Goal: Navigation & Orientation: Find specific page/section

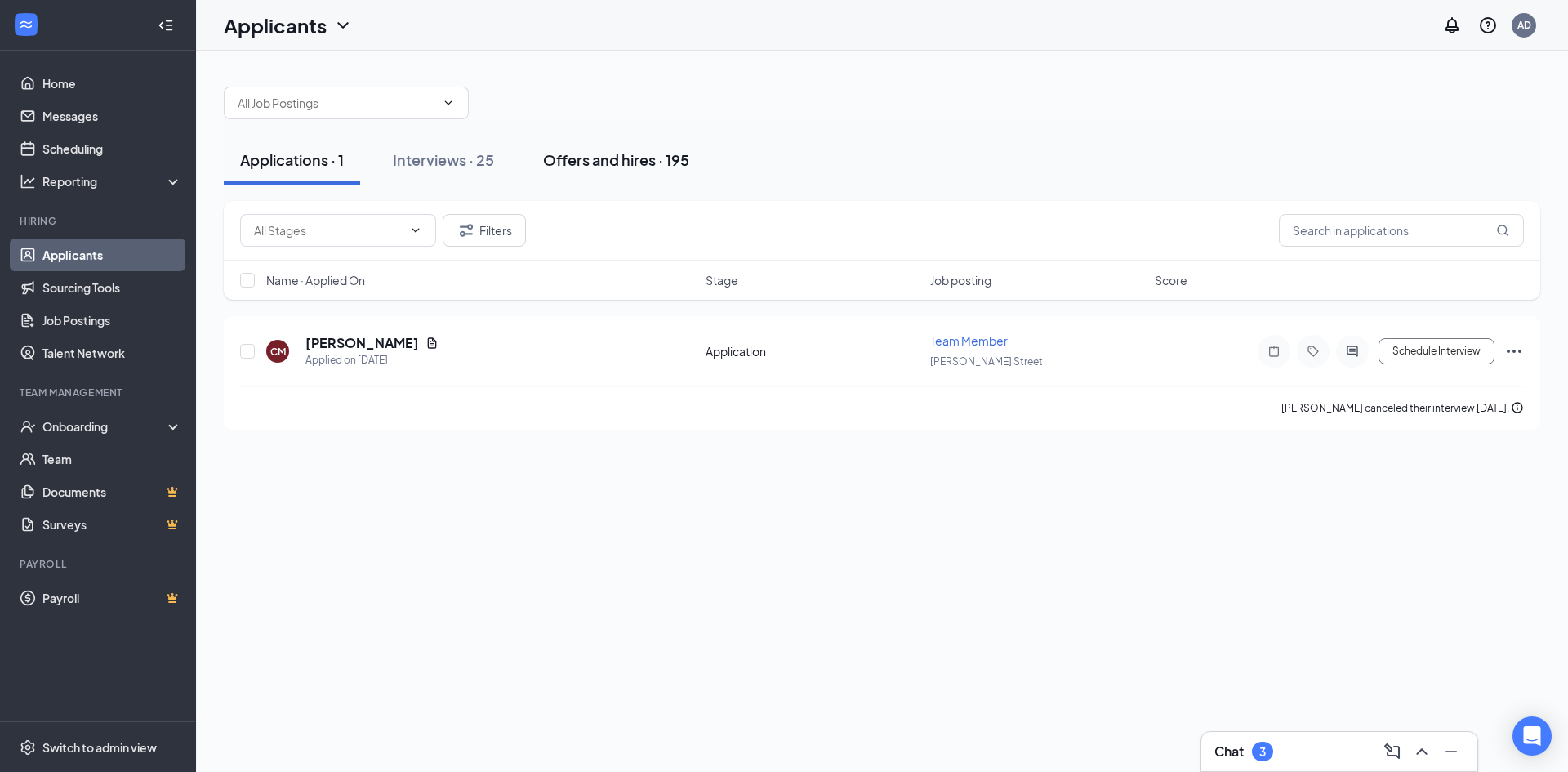
click at [612, 156] on div "Offers and hires · 195" at bounding box center [616, 160] width 146 height 20
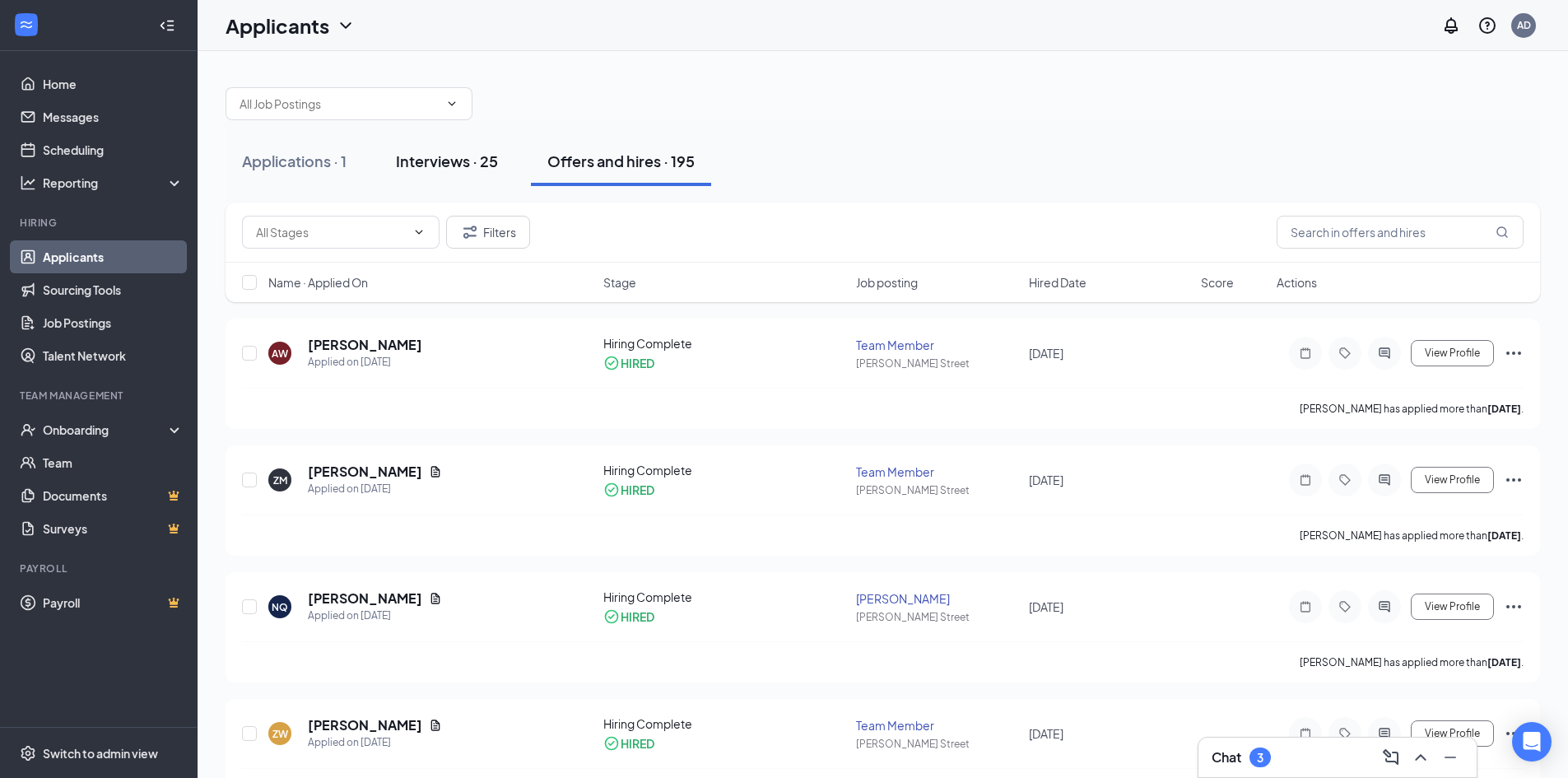
click at [462, 173] on button "Interviews · 25" at bounding box center [447, 161] width 135 height 49
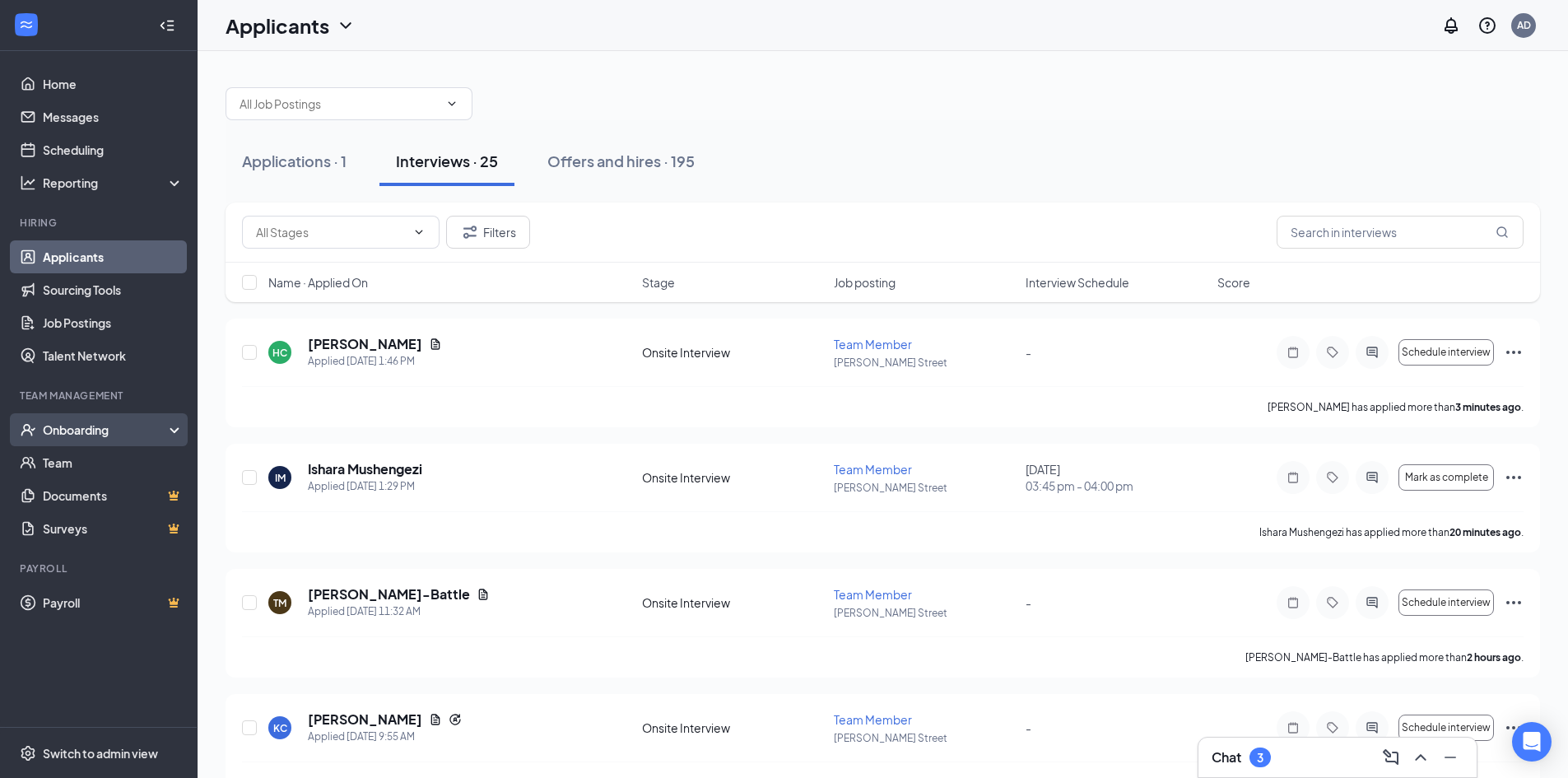
click at [104, 440] on div "Onboarding" at bounding box center [98, 430] width 197 height 33
click at [738, 128] on div "Applications · 1 Interviews · 25 Offers and hires · 195" at bounding box center [883, 162] width 1315 height 82
click at [326, 164] on div "Applications · 1" at bounding box center [294, 161] width 105 height 21
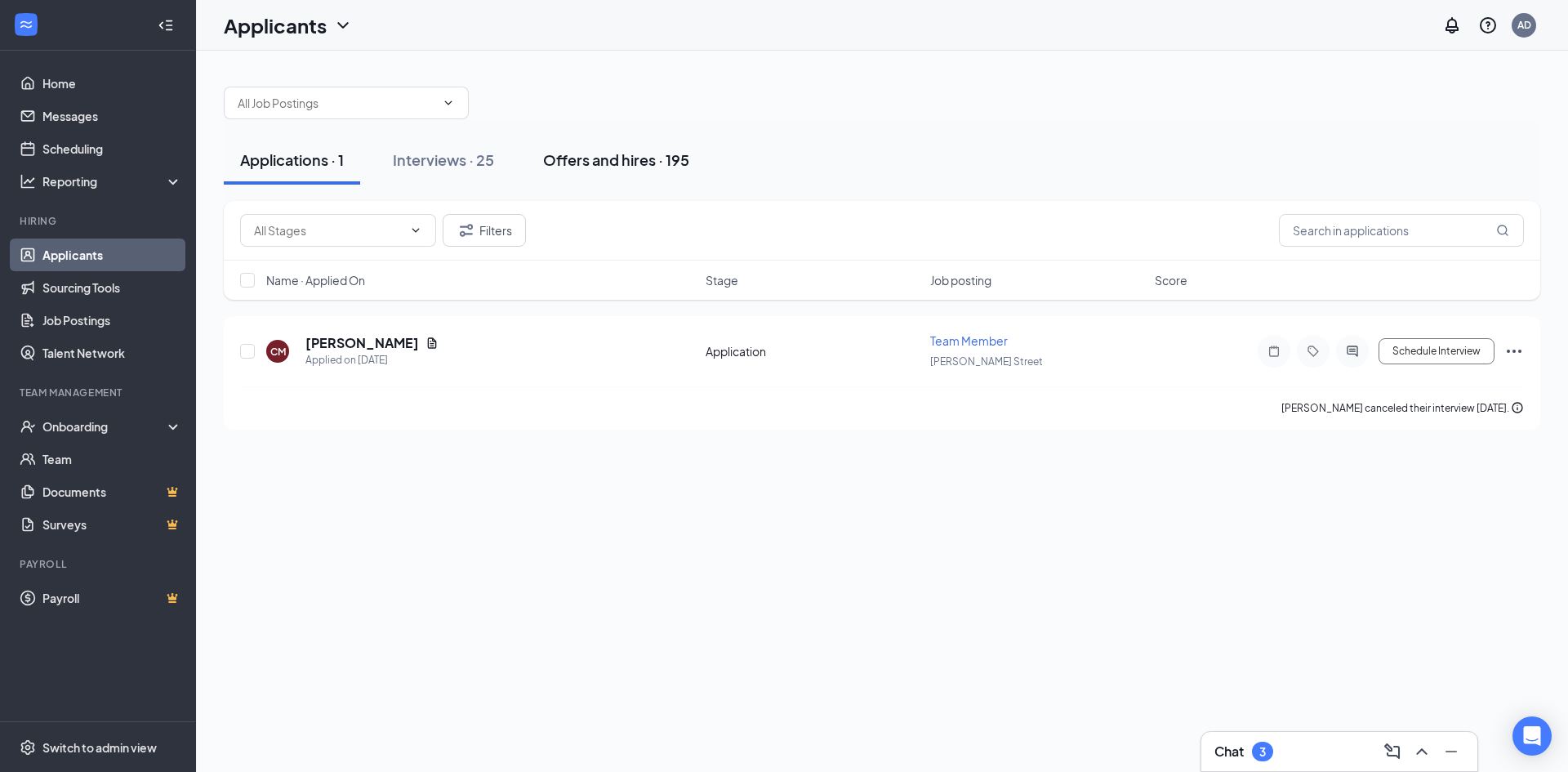
click at [640, 152] on div "Offers and hires · 195" at bounding box center [616, 160] width 146 height 20
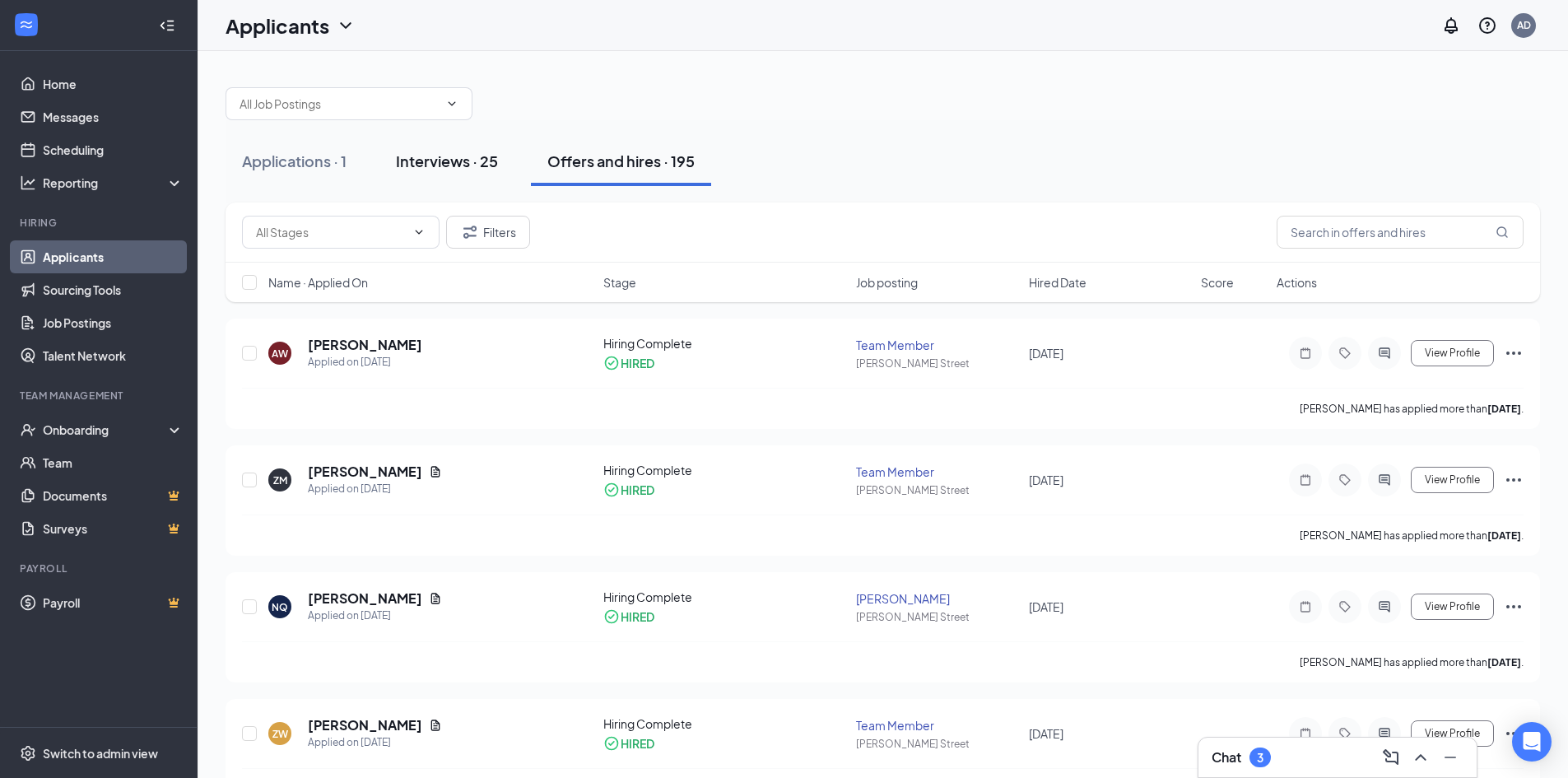
drag, startPoint x: 336, startPoint y: 170, endPoint x: 449, endPoint y: 156, distance: 113.9
click at [337, 170] on div "Applications · 1" at bounding box center [294, 161] width 105 height 21
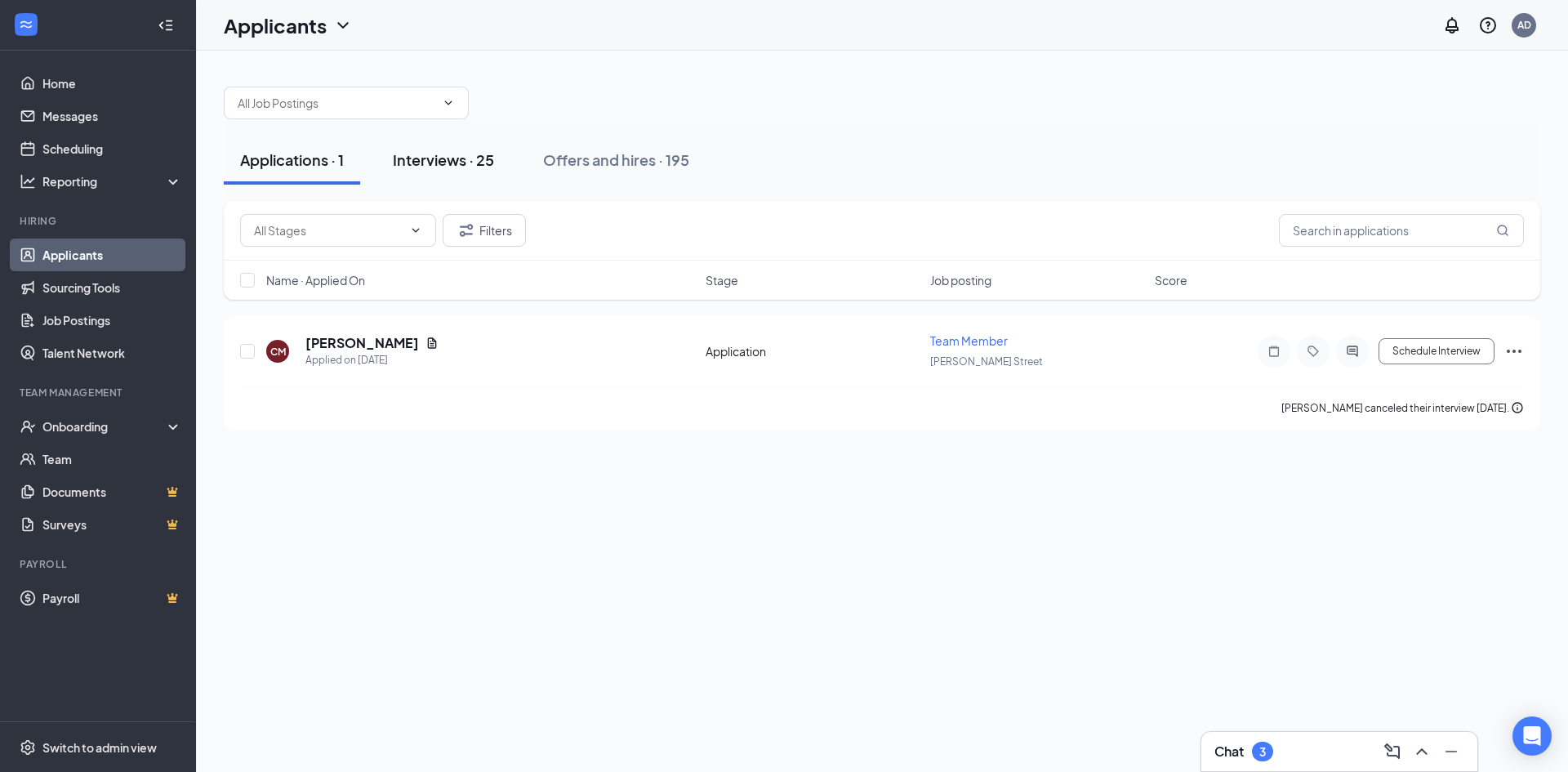
click at [475, 152] on div "Interviews · 25" at bounding box center [443, 160] width 101 height 20
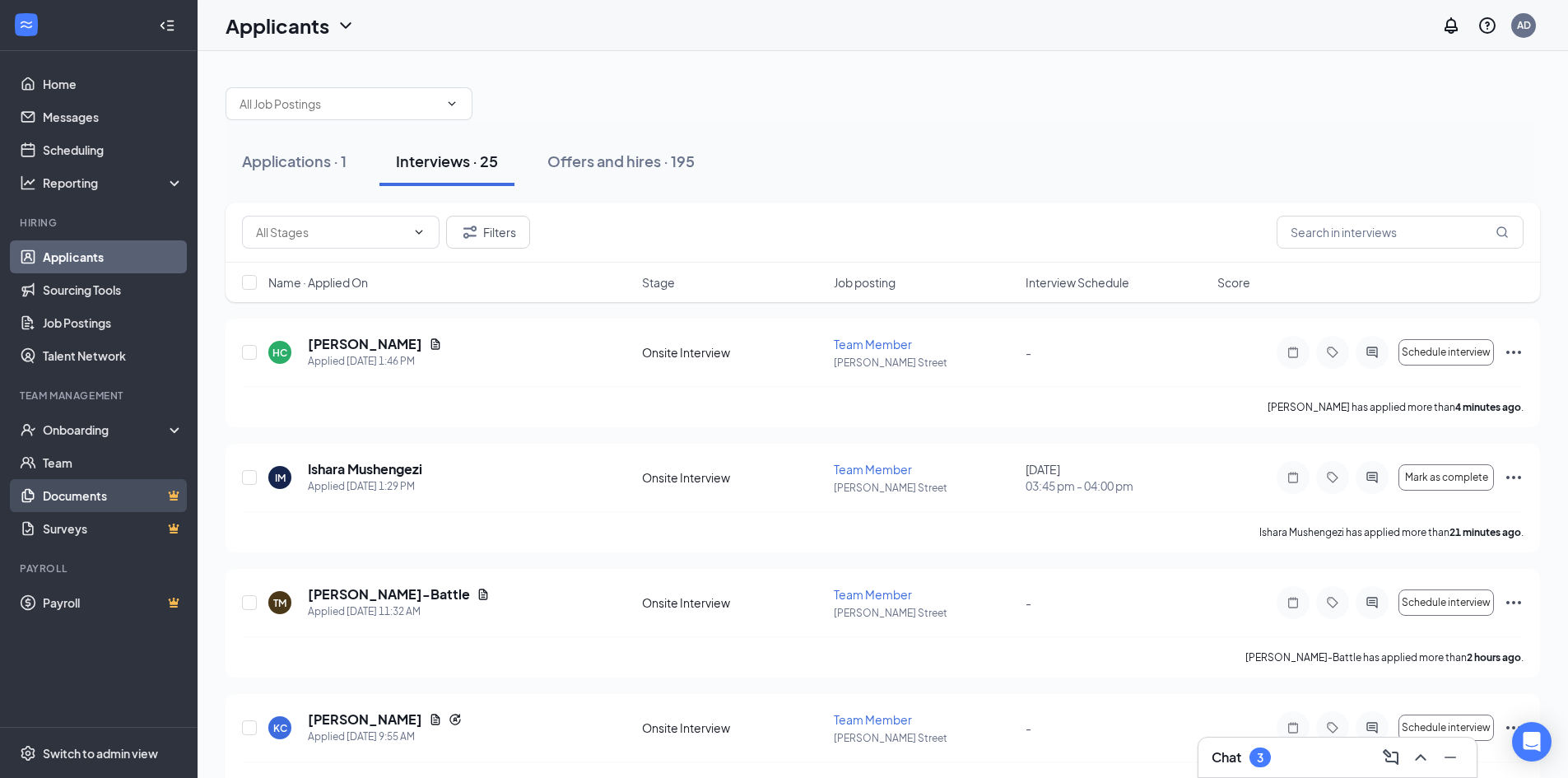
click at [85, 487] on link "Documents" at bounding box center [113, 495] width 141 height 33
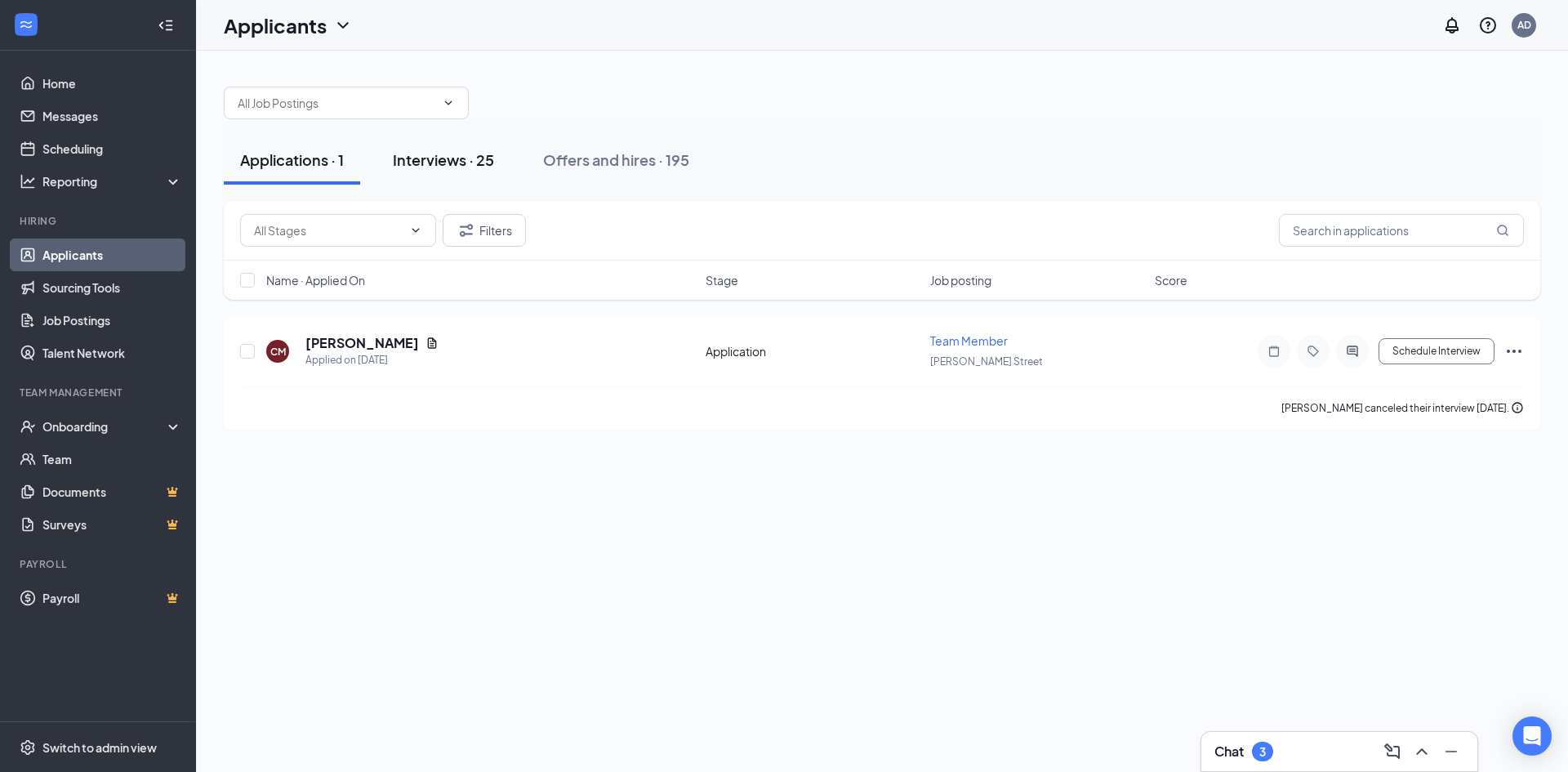
click at [439, 170] on button "Interviews · 25" at bounding box center [443, 160] width 134 height 49
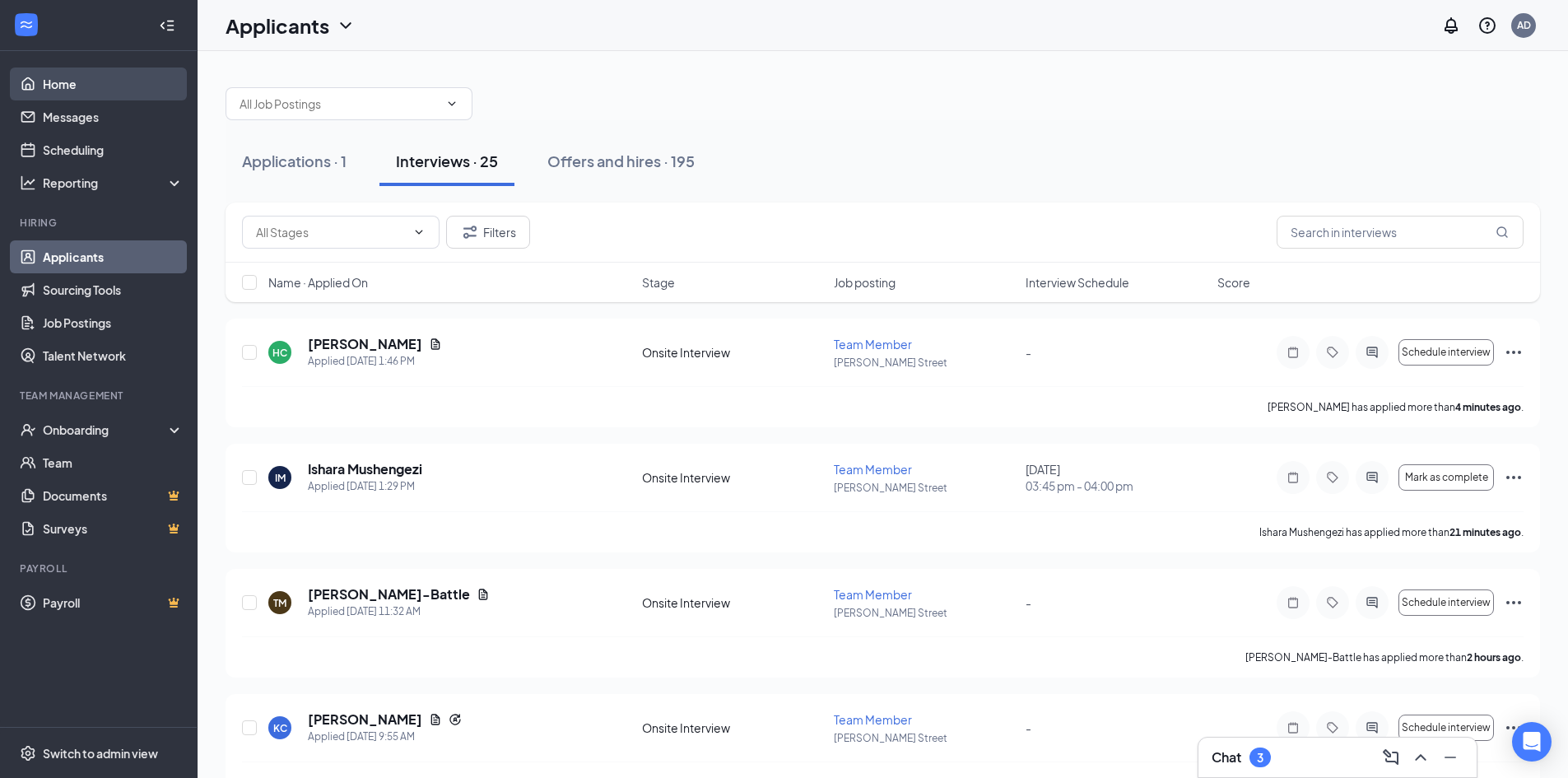
click at [73, 89] on link "Home" at bounding box center [113, 84] width 141 height 33
